Goal: Information Seeking & Learning: Check status

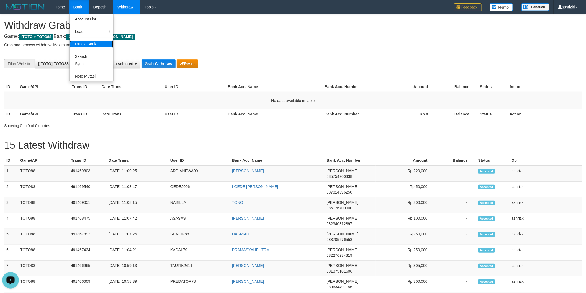
click at [86, 42] on link "Mutasi Bank" at bounding box center [92, 43] width 44 height 7
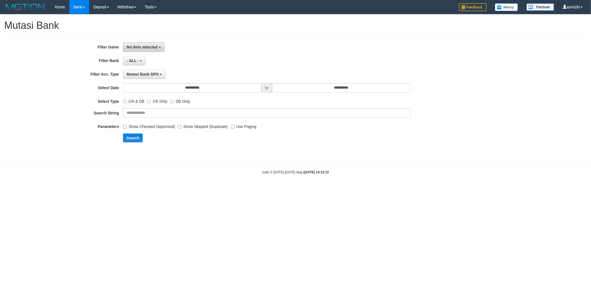
click at [158, 51] on button "No item selected" at bounding box center [143, 46] width 41 height 9
click at [158, 84] on label "[ITOTO] TOTO88" at bounding box center [158, 84] width 70 height 8
select select "***"
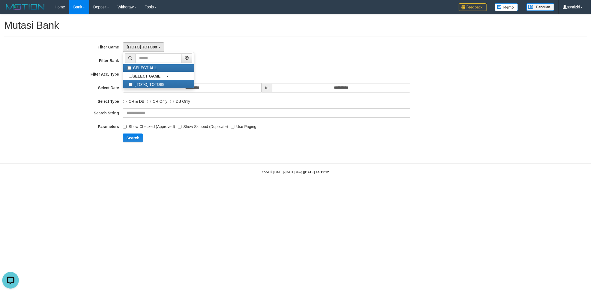
click at [251, 60] on div "- ALL - SELECT ALL - ALL - SELECT BANK BCA MANDIRI MANDIRIONLINE BRI BNI BTN MA…" at bounding box center [266, 60] width 287 height 9
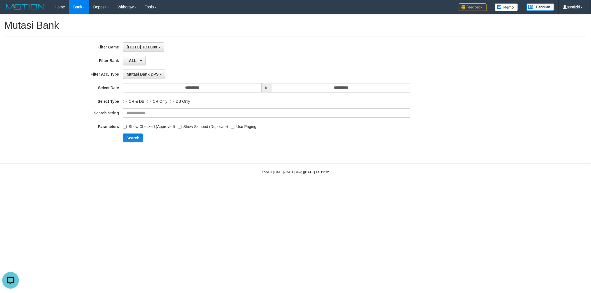
click at [220, 95] on div "**********" at bounding box center [246, 94] width 492 height 104
click at [220, 89] on input "**********" at bounding box center [192, 87] width 138 height 9
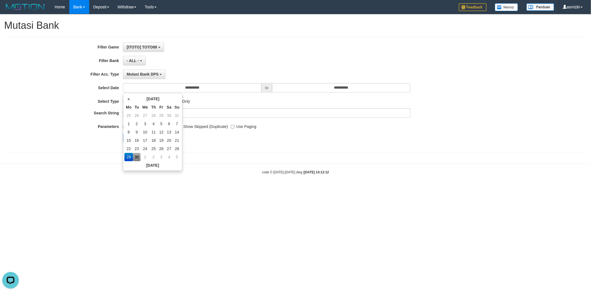
click at [137, 157] on td "30" at bounding box center [137, 157] width 8 height 8
type input "**********"
click at [219, 153] on div "**********" at bounding box center [295, 85] width 591 height 143
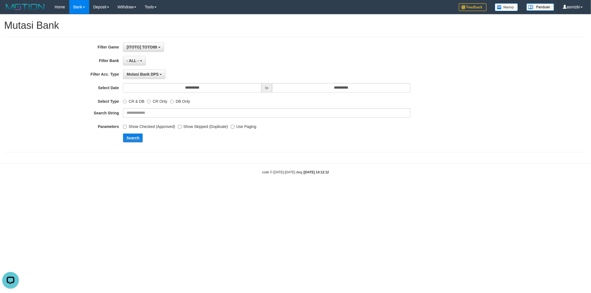
click at [137, 127] on label "Show Checked (Approved)" at bounding box center [149, 125] width 52 height 7
click at [136, 136] on button "Search" at bounding box center [133, 137] width 20 height 9
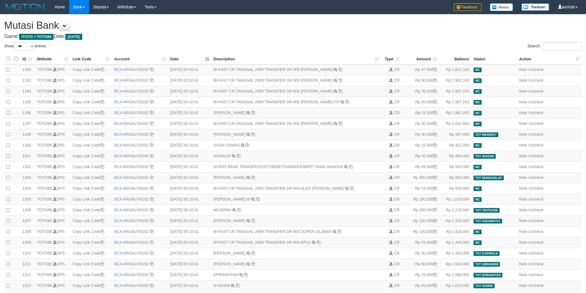
select select "***"
click at [552, 47] on input "Search:" at bounding box center [561, 46] width 39 height 8
paste input "*******"
type input "*******"
click at [565, 47] on input "Search:" at bounding box center [561, 46] width 39 height 8
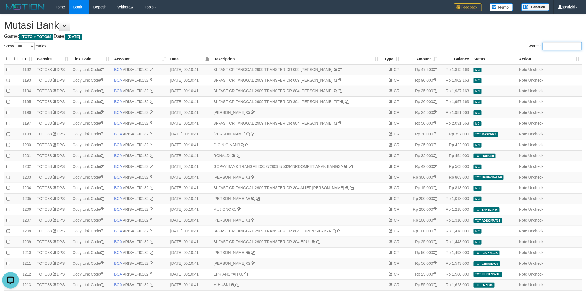
paste input "**********"
type input "**********"
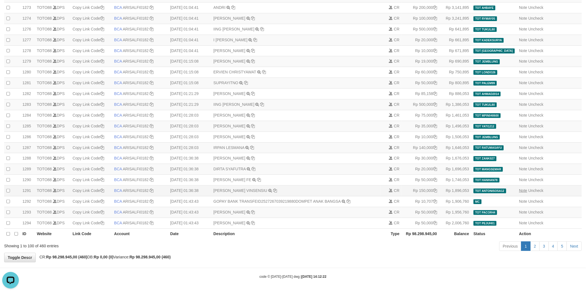
scroll to position [964, 0]
click at [565, 248] on link "5" at bounding box center [561, 245] width 9 height 9
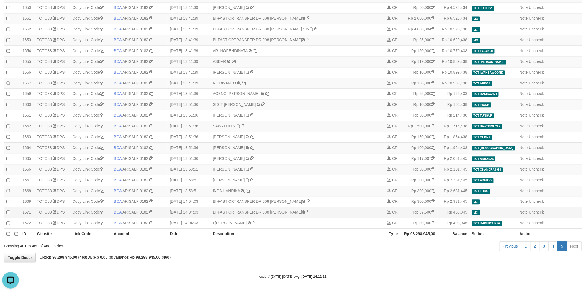
drag, startPoint x: 277, startPoint y: 213, endPoint x: 309, endPoint y: 212, distance: 31.9
click at [309, 212] on td "BI-FAST CRTRANSFER DR 008 MUHAMMAD KHAIRIL I" at bounding box center [294, 212] width 169 height 11
copy td "HAMMAD KHAIRI"
drag, startPoint x: 271, startPoint y: 211, endPoint x: 302, endPoint y: 212, distance: 31.0
click at [302, 212] on td "BI-FAST CRTRANSFER DR 008 MUHAMMAD KHAIRIL I" at bounding box center [294, 212] width 169 height 11
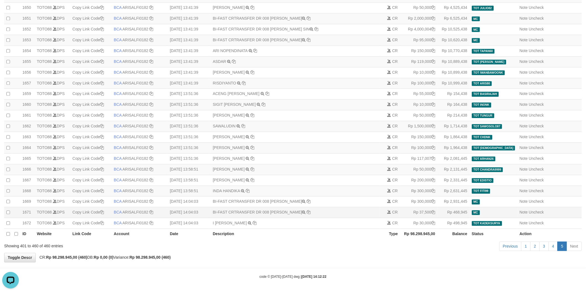
copy td "MUHAMMAD KH"
click at [274, 218] on td "I KADEK SURYAWAN TRSF E-BANKING CR 3009/FTSCY/WS95271 30000.00I KADEK SURYAWAN" at bounding box center [294, 223] width 169 height 11
drag, startPoint x: 273, startPoint y: 216, endPoint x: 305, endPoint y: 214, distance: 32.4
click at [305, 214] on td "BI-FAST CRTRANSFER DR 008 MUHAMMAD KHAIRIL I" at bounding box center [294, 212] width 169 height 11
copy td "MUHAMMAD KHAI"
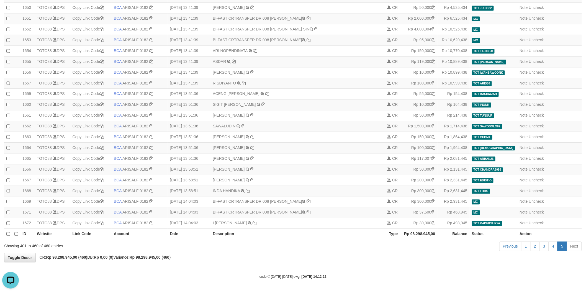
click at [324, 244] on div "Previous 1 2 3 4 5 Next" at bounding box center [414, 247] width 333 height 12
click at [360, 236] on th "Description" at bounding box center [294, 234] width 169 height 11
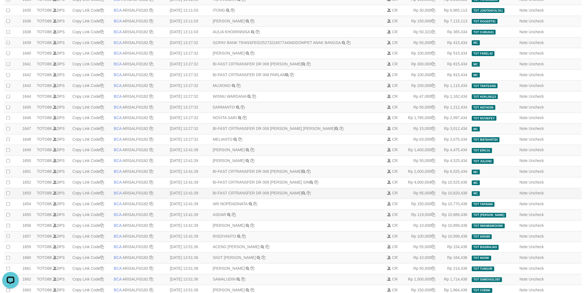
drag, startPoint x: 273, startPoint y: 215, endPoint x: 305, endPoint y: 217, distance: 31.9
click at [305, 199] on td "BI-FAST CRTRANSFER DR 008 DJUMIATI PATTILOUW" at bounding box center [294, 193] width 169 height 11
copy td "DJUMIATI PATTIL"
click at [275, 81] on td "BI-FAST CRTRANSFER DR 008 PARLAN" at bounding box center [294, 75] width 169 height 11
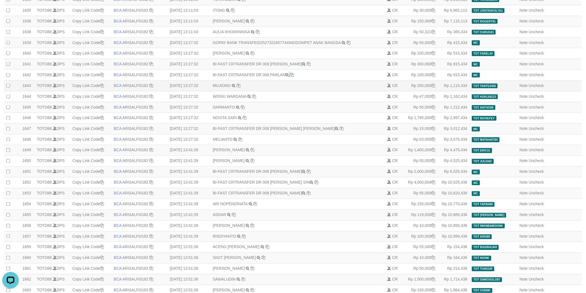
copy td "PARLAN"
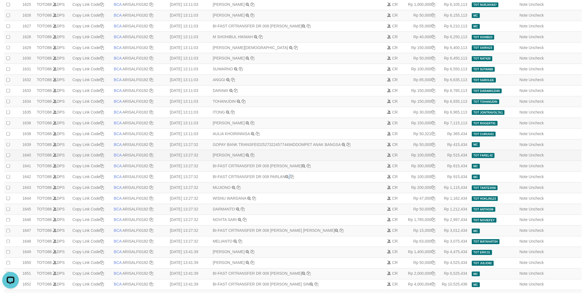
scroll to position [205, 0]
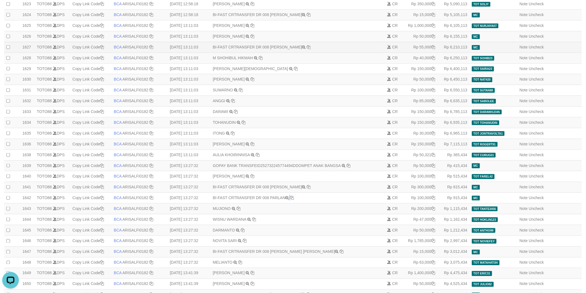
drag, startPoint x: 279, startPoint y: 60, endPoint x: 306, endPoint y: 59, distance: 27.1
click at [306, 53] on td "BI-FAST CRTRANSFER DR 008 CARLOS MASTARAM" at bounding box center [294, 47] width 169 height 11
copy td "LOS MASTAR"
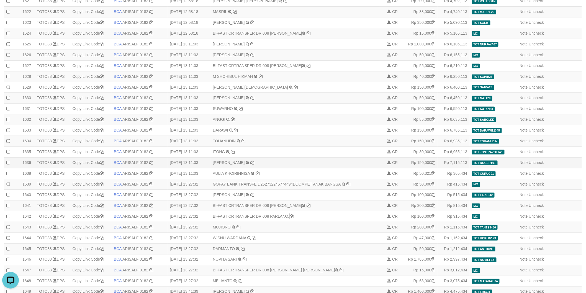
scroll to position [144, 0]
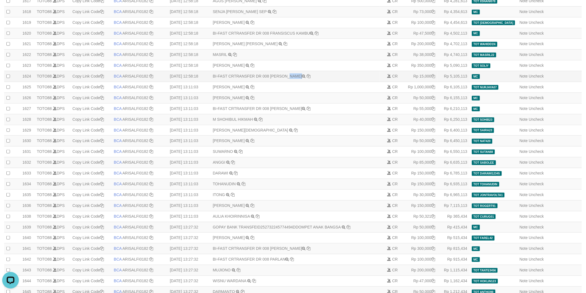
drag, startPoint x: 279, startPoint y: 86, endPoint x: 290, endPoint y: 85, distance: 11.2
click at [290, 82] on td "BI-FAST CRTRANSFER DR 008 SAMSUL AZHAR" at bounding box center [294, 76] width 169 height 11
copy td "MSUL"
click at [299, 82] on td "BI-FAST CRTRANSFER DR 008 SAMSUL AZHAR" at bounding box center [294, 76] width 169 height 11
copy td "MSUL AZHA"
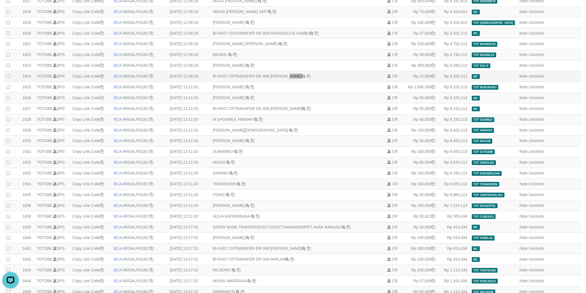
scroll to position [82, 0]
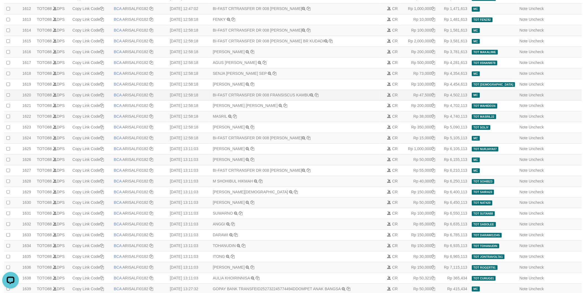
click at [480, 97] on span "MC" at bounding box center [476, 95] width 8 height 5
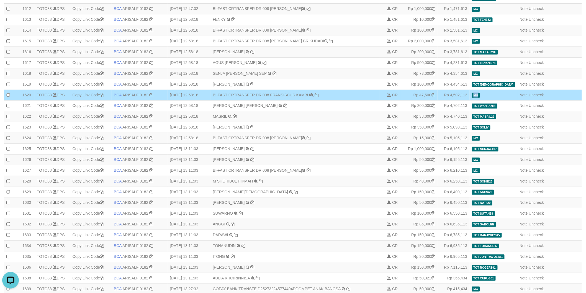
click at [480, 97] on span "MC" at bounding box center [476, 95] width 8 height 5
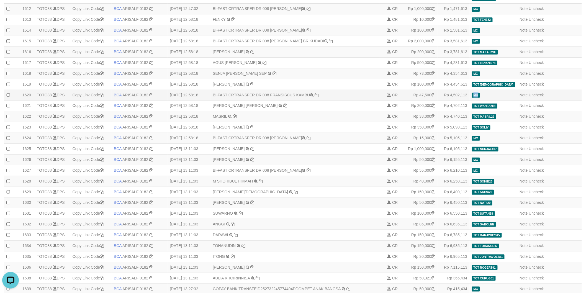
click at [480, 97] on span "MC" at bounding box center [476, 95] width 8 height 5
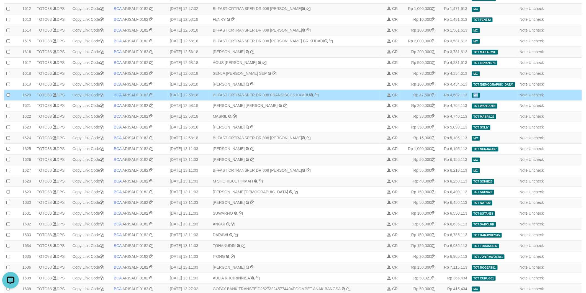
click at [480, 97] on span "MC" at bounding box center [476, 95] width 8 height 5
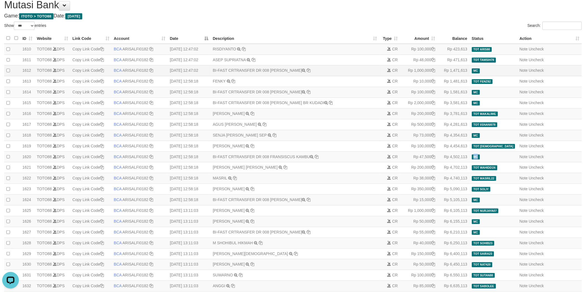
scroll to position [0, 0]
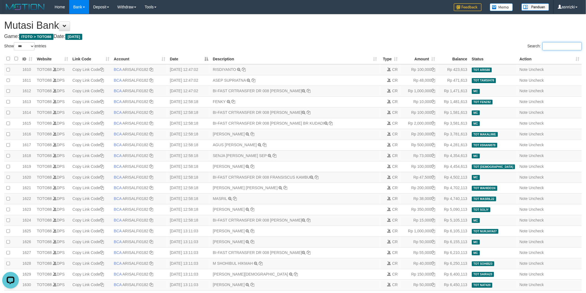
click at [545, 45] on input "Search:" at bounding box center [561, 46] width 39 height 8
paste input "**"
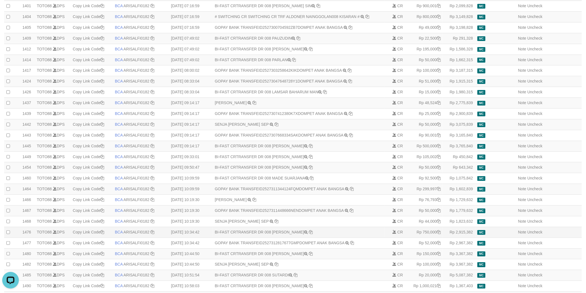
scroll to position [964, 0]
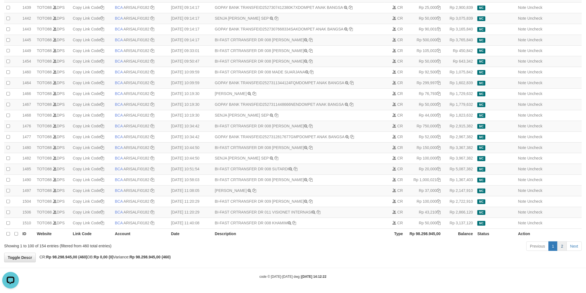
type input "**"
click at [559, 248] on link "2" at bounding box center [561, 245] width 9 height 9
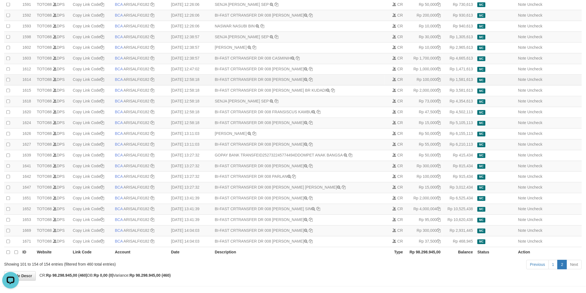
scroll to position [384, 0]
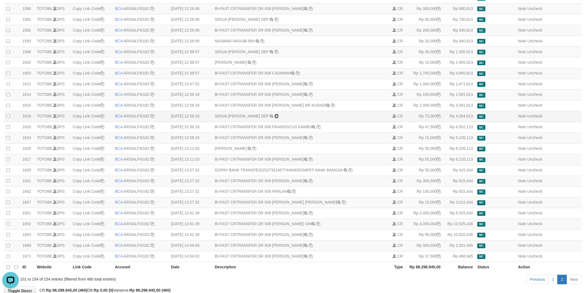
click at [275, 118] on icon at bounding box center [277, 116] width 4 height 4
click at [280, 144] on td "BI-FAST CRTRANSFER DR 008 SAMSUL AZHAR" at bounding box center [299, 138] width 172 height 11
drag, startPoint x: 280, startPoint y: 162, endPoint x: 299, endPoint y: 161, distance: 18.6
click at [299, 144] on td "BI-FAST CRTRANSFER DR 008 SAMSUL AZHAR" at bounding box center [299, 138] width 172 height 11
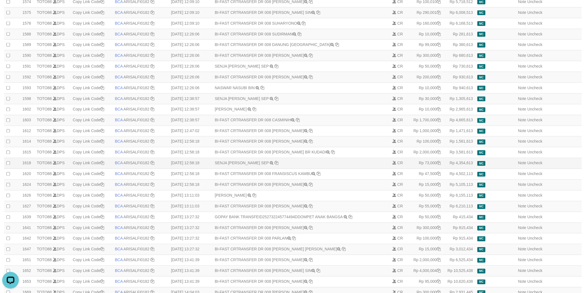
scroll to position [322, 0]
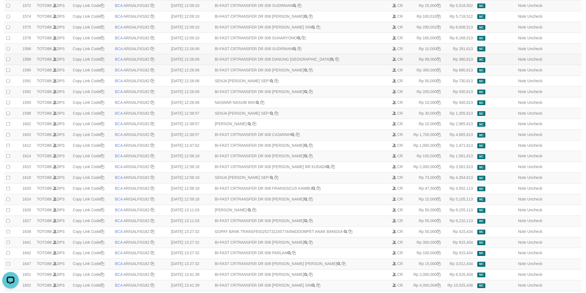
click at [278, 65] on td "BI-FAST CRTRANSFER DR 008 DANUNG SETYAWAN" at bounding box center [299, 59] width 172 height 11
click at [297, 65] on td "BI-FAST CRTRANSFER DR 008 DANUNG SETYAWAN" at bounding box center [299, 59] width 172 height 11
click at [278, 76] on td "BI-FAST CRTRANSFER DR 008 RIDWAN RASYID" at bounding box center [299, 70] width 172 height 11
drag, startPoint x: 273, startPoint y: 78, endPoint x: 288, endPoint y: 76, distance: 14.8
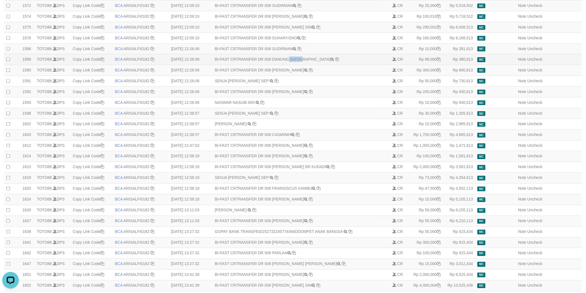
click at [288, 65] on td "BI-FAST CRTRANSFER DR 008 DANUNG SETYAWAN" at bounding box center [299, 59] width 172 height 11
drag, startPoint x: 275, startPoint y: 44, endPoint x: 309, endPoint y: 43, distance: 34.1
click at [309, 33] on td "BI-FAST CRTRANSFER DR 008 MARTHEN LUTHER SIN" at bounding box center [299, 27] width 172 height 11
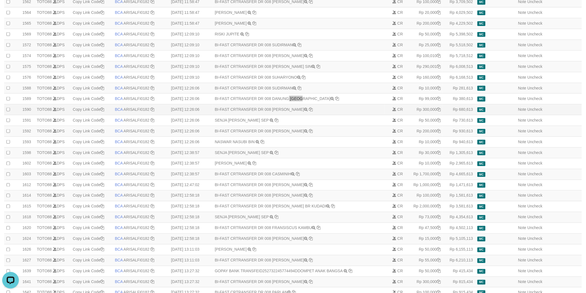
scroll to position [261, 0]
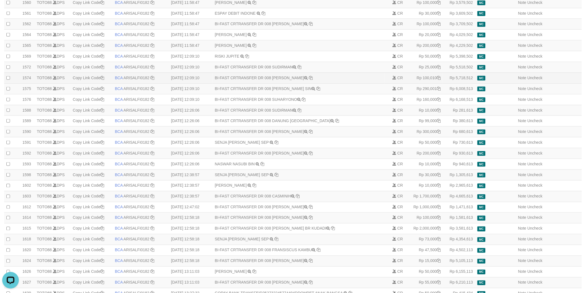
click at [275, 83] on td "BI-FAST CRTRANSFER DR 008 ANDRI" at bounding box center [299, 78] width 172 height 11
drag, startPoint x: 272, startPoint y: 95, endPoint x: 284, endPoint y: 93, distance: 11.2
click at [284, 83] on td "BI-FAST CRTRANSFER DR 008 ANDRI" at bounding box center [299, 78] width 172 height 11
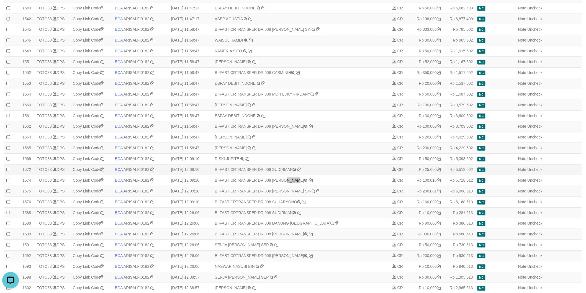
scroll to position [138, 0]
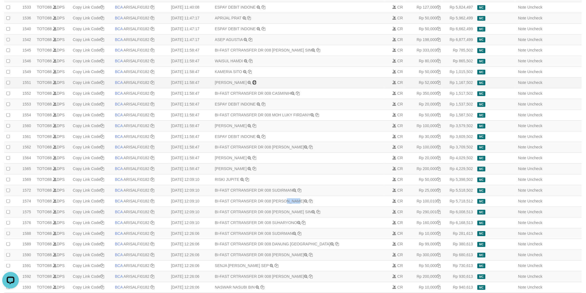
click at [256, 84] on icon at bounding box center [255, 83] width 4 height 4
click at [302, 131] on td "MUAL MANSUR TRSF E-BANKING CR 3009/FTSCY/WS95051 100000.002025093069381233 TRFD…" at bounding box center [299, 125] width 172 height 11
click at [342, 88] on td "AHMAD KHOERU TRSF E-BANKING CR 3009/FTSCY/WS95051 52000.002025093069713599 TRFD…" at bounding box center [299, 83] width 172 height 11
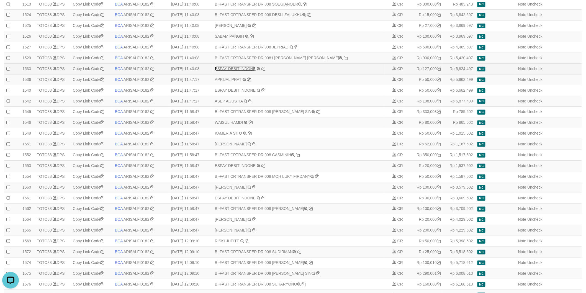
click at [243, 71] on link "ESPAY DEBIT INDONE" at bounding box center [235, 68] width 41 height 4
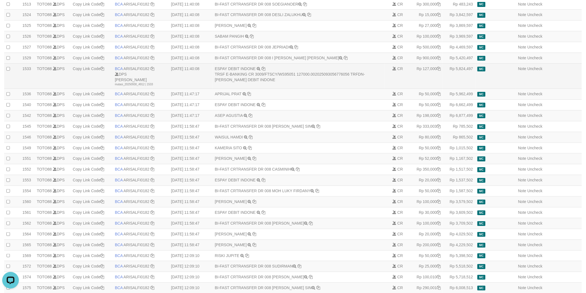
click at [371, 74] on td "ESPAY DEBIT INDONE TRSF E-BANKING CR 3009/FTSCY/WS95051 127000.0020250930567760…" at bounding box center [299, 75] width 172 height 25
click at [372, 76] on div "TRSF E-BANKING CR 3009/FTSCY/WS95051 127000.002025093056776056 TRFDN-IRWAN ESPA…" at bounding box center [299, 76] width 168 height 11
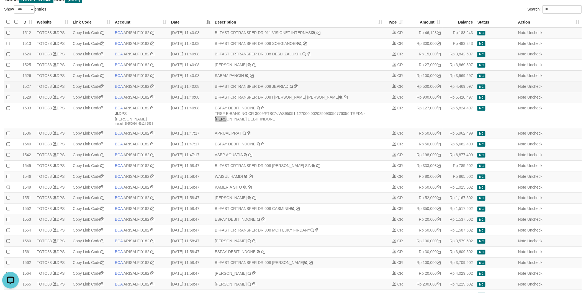
scroll to position [15, 0]
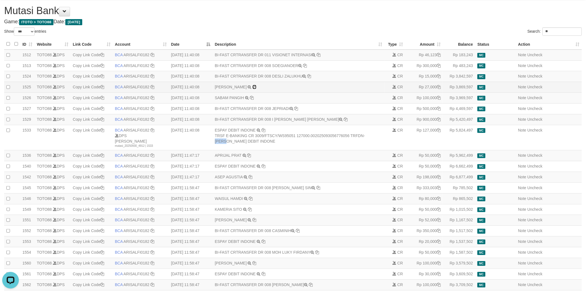
click at [253, 88] on icon at bounding box center [255, 87] width 4 height 4
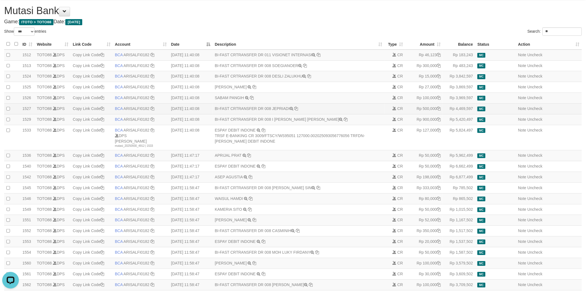
click at [340, 113] on td "BI-FAST CRTRANSFER DR 008 JEPRIADI" at bounding box center [299, 109] width 172 height 11
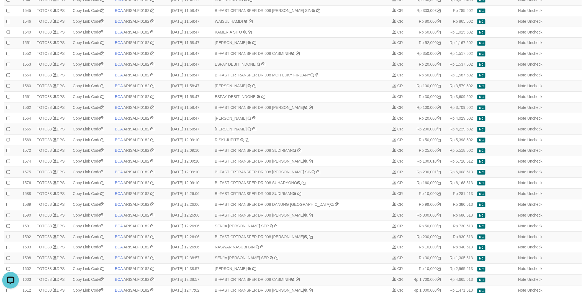
scroll to position [445, 0]
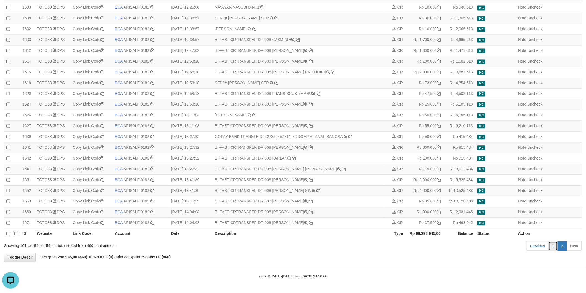
click at [552, 251] on link "1" at bounding box center [553, 245] width 9 height 9
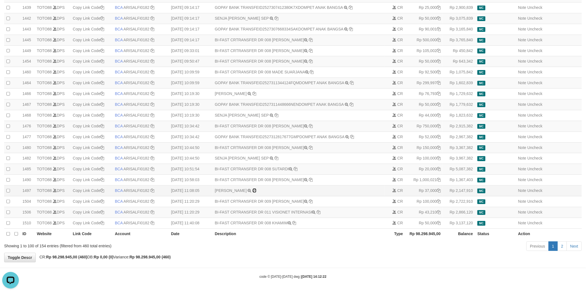
click at [256, 189] on icon at bounding box center [255, 191] width 4 height 4
click at [256, 92] on icon at bounding box center [255, 94] width 4 height 4
drag, startPoint x: 300, startPoint y: 78, endPoint x: 314, endPoint y: 78, distance: 14.1
click at [309, 78] on td "GOPAY BANK TRANSFEID2527311344124FQMDOMPET ANAK BANGSA TRSF E-BANKING CR 3009/F…" at bounding box center [299, 83] width 172 height 11
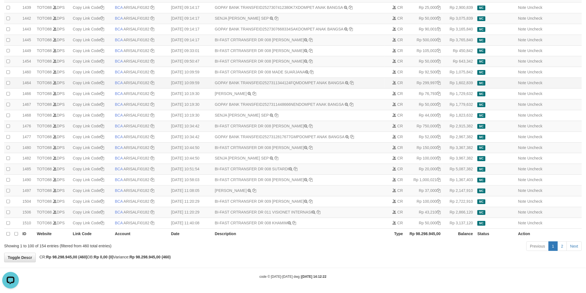
click at [294, 79] on td "GOPAY BANK TRANSFEID2527311344124FQMDOMPET ANAK BANGSA TRSF E-BANKING CR 3009/F…" at bounding box center [299, 83] width 172 height 11
click at [331, 79] on td "GOPAY BANK TRANSFEID2527311344124FQMDOMPET ANAK BANGSA TRSF E-BANKING CR 3009/F…" at bounding box center [299, 83] width 172 height 11
click at [564, 248] on link "2" at bounding box center [561, 245] width 9 height 9
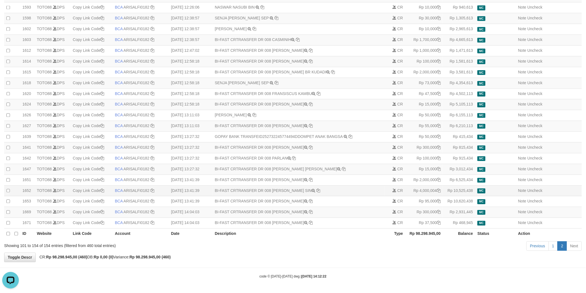
scroll to position [459, 0]
click at [324, 245] on div "Previous 1 2 Next" at bounding box center [414, 247] width 333 height 12
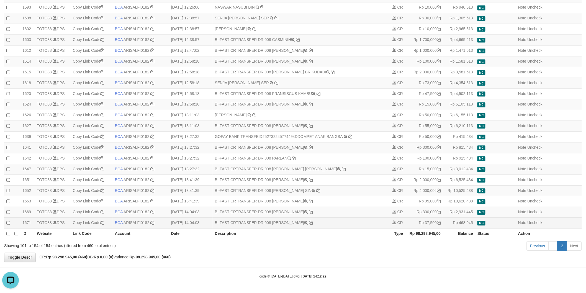
click at [331, 227] on td "BI-FAST CRTRANSFER DR 008 MUHAMMAD KHAIRIL I" at bounding box center [299, 223] width 172 height 11
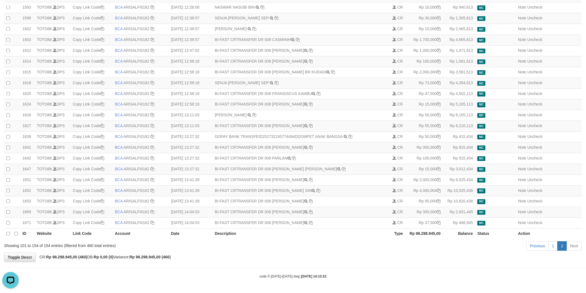
click at [325, 233] on th "Description" at bounding box center [299, 234] width 172 height 11
click at [276, 121] on td "BI-FAST CRTRANSFER DR 008 CARLOS MASTARAM" at bounding box center [299, 126] width 172 height 11
drag, startPoint x: 289, startPoint y: 122, endPoint x: 295, endPoint y: 122, distance: 6.1
click at [289, 122] on td "BI-FAST CRTRANSFER DR 008 CARLOS MASTARAM" at bounding box center [299, 126] width 172 height 11
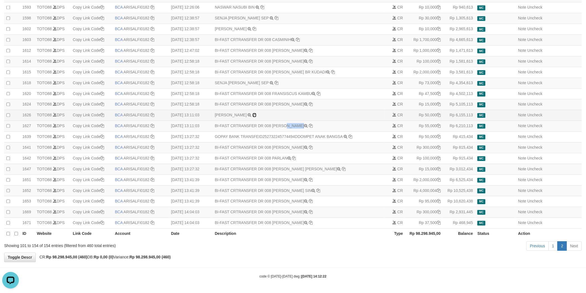
click at [256, 113] on icon at bounding box center [255, 115] width 4 height 4
click at [289, 99] on td "BI-FAST CRTRANSFER DR 008 SAMSUL AZHAR" at bounding box center [299, 104] width 172 height 11
click at [286, 101] on td "BI-FAST CRTRANSFER DR 008 SAMSUL AZHAR" at bounding box center [299, 104] width 172 height 11
click at [300, 99] on td "BI-FAST CRTRANSFER DR 008 SAMSUL AZHAR" at bounding box center [299, 104] width 172 height 11
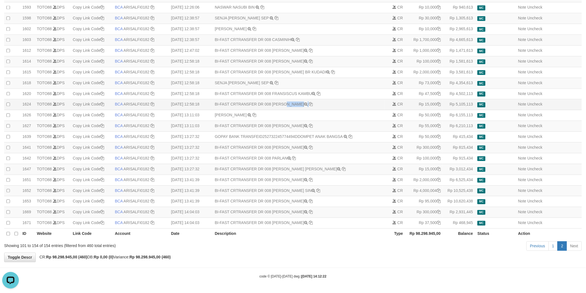
click at [300, 99] on td "BI-FAST CRTRANSFER DR 008 SAMSUL AZHAR" at bounding box center [299, 104] width 172 height 11
click at [275, 81] on icon at bounding box center [277, 83] width 4 height 4
